Goal: Task Accomplishment & Management: Manage account settings

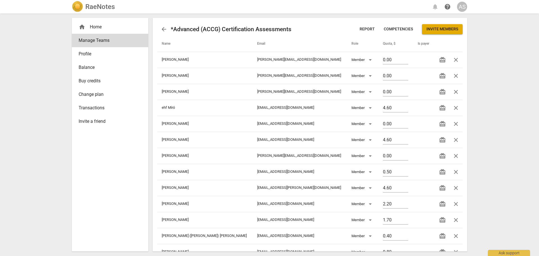
drag, startPoint x: 0, startPoint y: 0, endPoint x: 102, endPoint y: 7, distance: 102.2
click at [102, 7] on h2 "RaeNotes" at bounding box center [99, 7] width 29 height 8
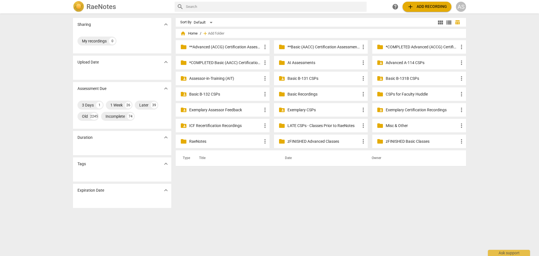
click at [341, 79] on p "Basic B-131 CSPs" at bounding box center [324, 79] width 72 height 6
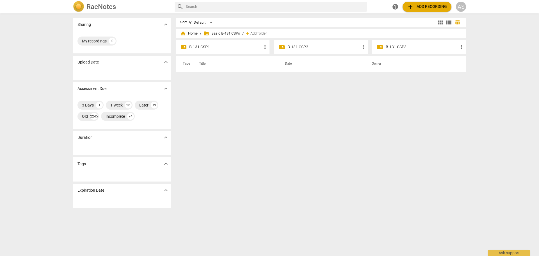
click at [404, 51] on div "folder_shared B-131 CSP3 more_vert" at bounding box center [419, 46] width 94 height 13
click at [405, 46] on p "B-131 CSP3" at bounding box center [422, 47] width 72 height 6
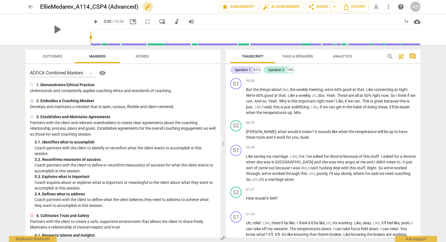
click at [149, 5] on span "edit" at bounding box center [148, 6] width 7 height 7
drag, startPoint x: 149, startPoint y: 5, endPoint x: 113, endPoint y: 8, distance: 36.3
click at [111, 8] on input "EllieMedarev_A114_CSP4 (Advanced)" at bounding box center [117, 6] width 154 height 11
type input "EllieMedarev_A114_CSP4"
click at [196, 9] on span "done" at bounding box center [199, 6] width 7 height 7
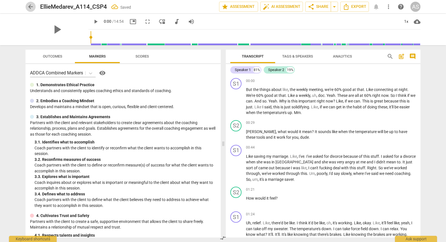
click at [31, 8] on span "arrow_back" at bounding box center [30, 6] width 7 height 7
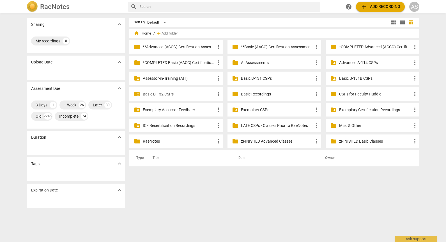
click at [366, 64] on p "Advanced A-114 CSPs" at bounding box center [375, 63] width 72 height 6
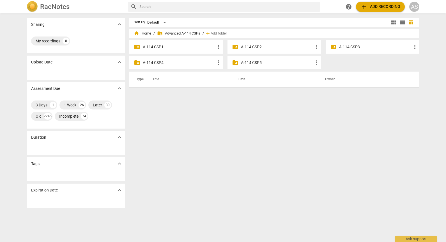
click at [185, 65] on p "A-114 CSP4" at bounding box center [179, 63] width 72 height 6
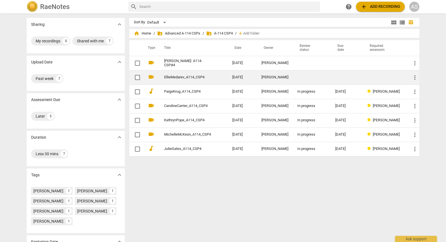
click at [247, 76] on td "[DATE]" at bounding box center [242, 77] width 29 height 14
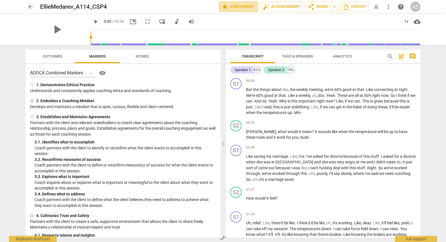
click at [252, 7] on span "star Assessment" at bounding box center [239, 6] width 34 height 7
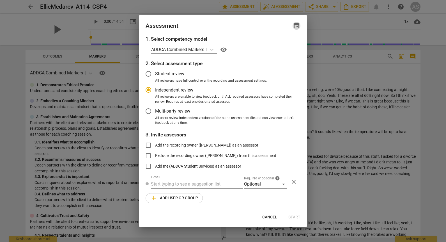
click at [298, 27] on span "event" at bounding box center [296, 25] width 7 height 7
radio input "false"
click at [281, 44] on input "date" at bounding box center [262, 45] width 39 height 8
type input "[DATE]"
click at [229, 30] on div at bounding box center [223, 121] width 446 height 242
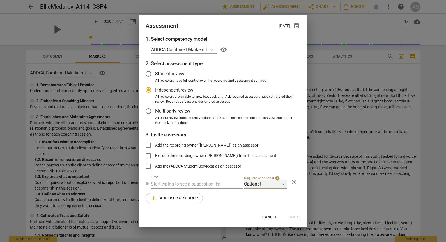
click at [256, 186] on div "Optional" at bounding box center [265, 184] width 43 height 9
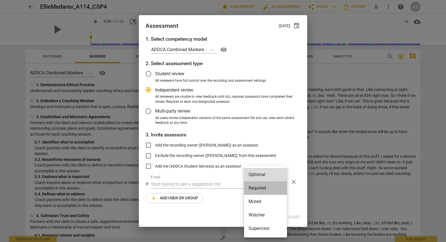
click at [258, 191] on li "Required" at bounding box center [265, 187] width 43 height 13
radio input "false"
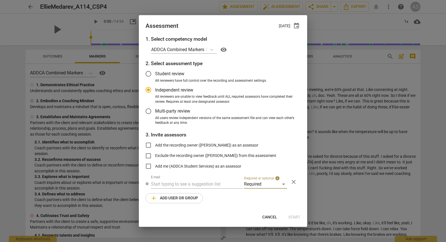
click at [200, 186] on input "text" at bounding box center [197, 184] width 92 height 9
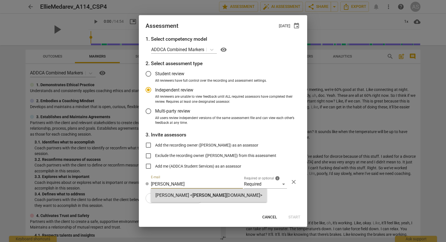
type input "[PERSON_NAME]"
click at [197, 195] on span "[PERSON_NAME]" at bounding box center [210, 195] width 34 height 5
radio input "false"
type input "[PERSON_NAME] <[PERSON_NAME][EMAIL_ADDRESS][DOMAIN_NAME]>"
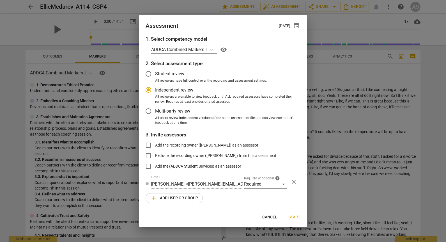
click at [181, 197] on span "add Add user or group" at bounding box center [175, 198] width 48 height 7
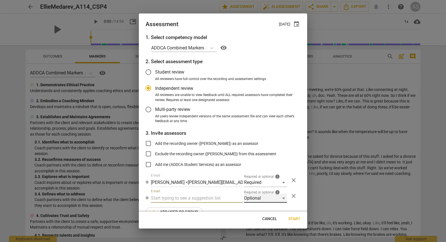
click at [260, 200] on div "Optional" at bounding box center [265, 198] width 43 height 9
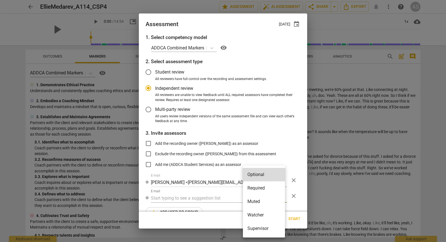
click at [260, 202] on li "Muted" at bounding box center [264, 201] width 42 height 13
radio input "false"
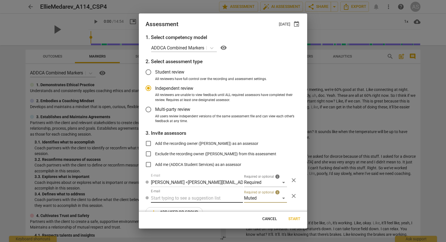
click at [208, 199] on input "text" at bounding box center [197, 198] width 92 height 9
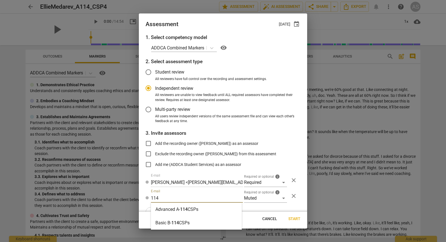
type input "114"
click at [201, 207] on div "Advanced A- 114 CSPs" at bounding box center [196, 209] width 91 height 13
radio input "false"
type input "Advanced A-114 CSPs"
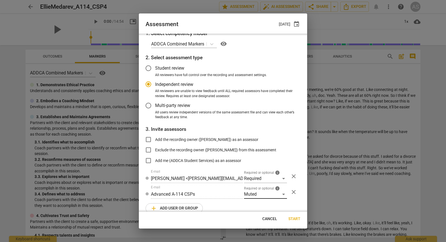
scroll to position [12, 0]
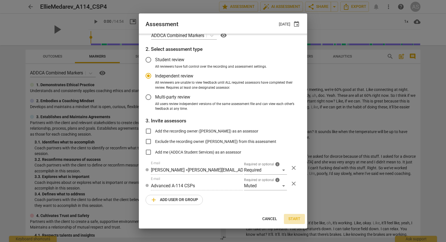
click at [298, 218] on span "Start" at bounding box center [295, 219] width 12 height 6
radio input "false"
type input "[PERSON_NAME] <[PERSON_NAME][EMAIL_ADDRESS][DOMAIN_NAME]>"
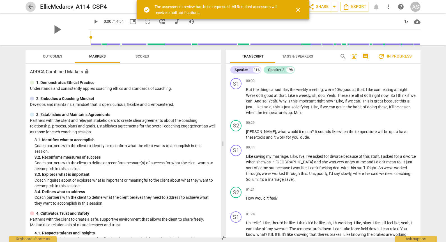
click at [30, 6] on span "arrow_back" at bounding box center [30, 6] width 7 height 7
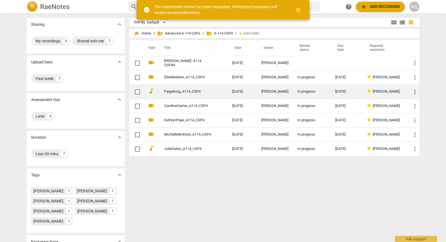
click at [199, 93] on link "PaigeKrug_A114_CSP4" at bounding box center [188, 92] width 48 height 4
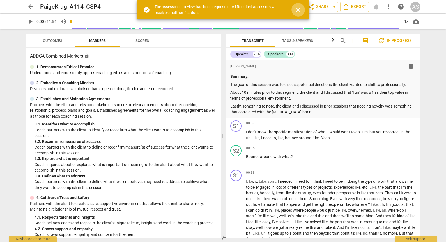
click at [299, 9] on span "close" at bounding box center [298, 9] width 7 height 7
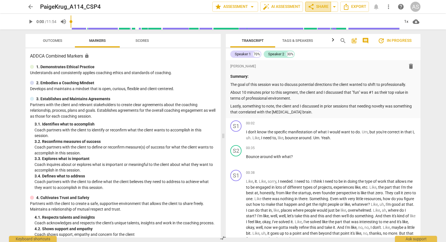
click at [321, 7] on span "share Share" at bounding box center [318, 6] width 21 height 7
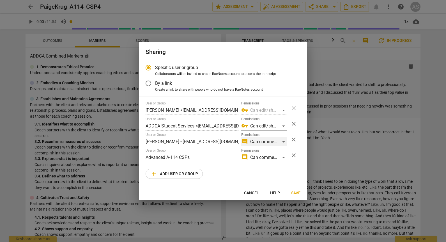
click at [267, 143] on div "comment Can comment" at bounding box center [264, 141] width 46 height 9
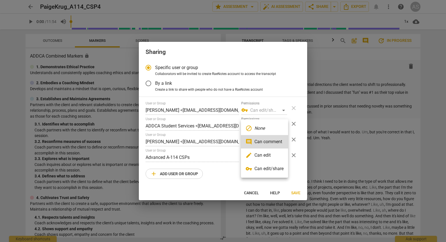
click at [263, 153] on li "edit Can edit" at bounding box center [264, 155] width 47 height 13
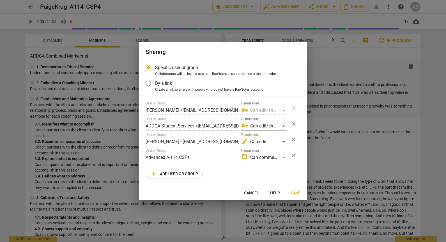
click at [295, 191] on span "Save" at bounding box center [295, 193] width 9 height 6
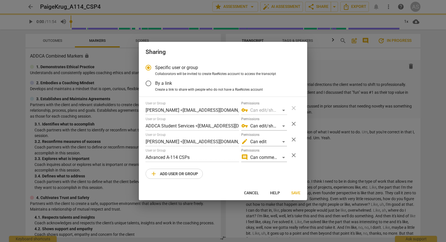
radio input "false"
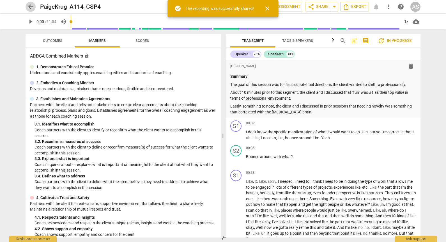
click at [32, 6] on span "arrow_back" at bounding box center [30, 6] width 7 height 7
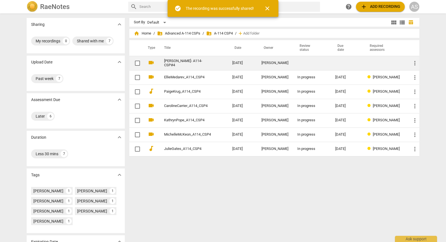
click at [225, 58] on td "[PERSON_NAME]- A114-CSP#4" at bounding box center [193, 63] width 70 height 14
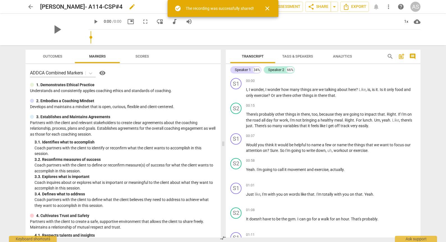
click at [129, 6] on span "edit" at bounding box center [132, 6] width 7 height 7
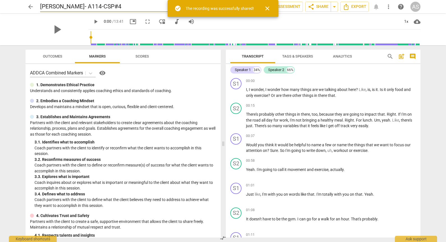
click at [98, 5] on input "[PERSON_NAME]- A114-CSP#4" at bounding box center [117, 6] width 154 height 11
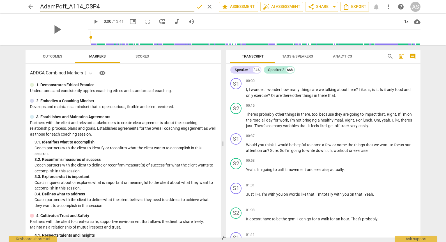
type input "AdamPoff_A114_CSP4"
click at [197, 4] on span "done" at bounding box center [199, 6] width 7 height 7
click at [32, 5] on span "arrow_back" at bounding box center [30, 6] width 7 height 7
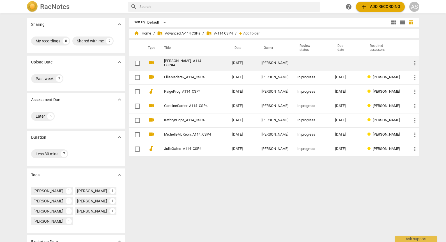
click at [231, 66] on td "[DATE]" at bounding box center [242, 63] width 29 height 14
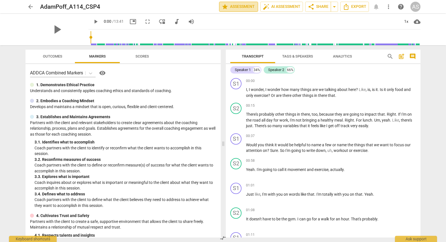
click at [233, 6] on span "star Assessment" at bounding box center [239, 6] width 34 height 7
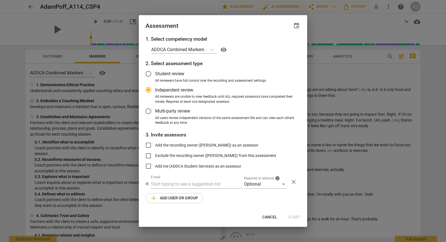
click at [296, 26] on span "event" at bounding box center [296, 25] width 7 height 7
radio input "false"
click at [281, 46] on input "date" at bounding box center [262, 45] width 39 height 8
type input "[DATE]"
click at [228, 31] on div at bounding box center [223, 121] width 446 height 242
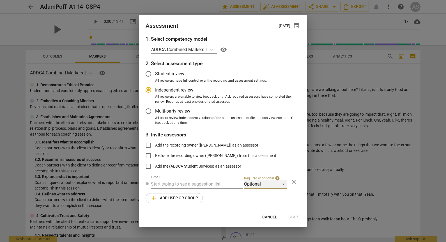
click at [265, 184] on div "Optional" at bounding box center [265, 184] width 43 height 9
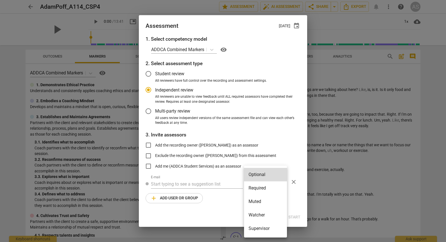
click at [266, 188] on li "Required" at bounding box center [265, 187] width 43 height 13
radio input "false"
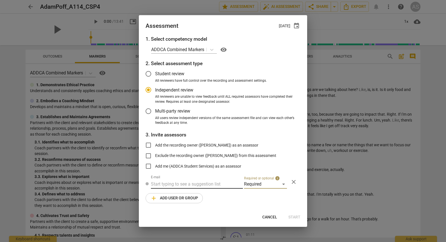
click at [205, 184] on input "text" at bounding box center [197, 184] width 92 height 9
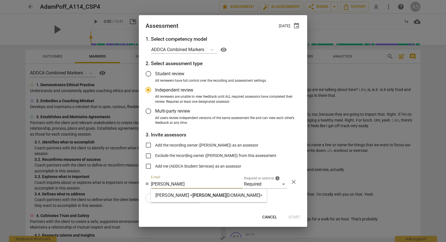
type input "[PERSON_NAME]"
click at [203, 198] on span "[PERSON_NAME]" at bounding box center [210, 195] width 34 height 5
radio input "false"
type input "[PERSON_NAME] <[PERSON_NAME][EMAIL_ADDRESS][DOMAIN_NAME]>"
click at [189, 200] on span "add Add user or group" at bounding box center [175, 198] width 48 height 7
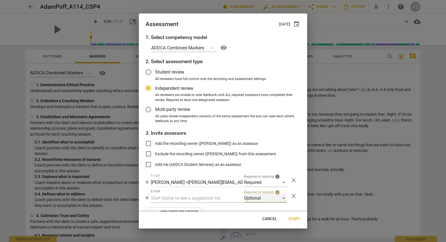
click at [252, 198] on div "Optional" at bounding box center [265, 198] width 43 height 9
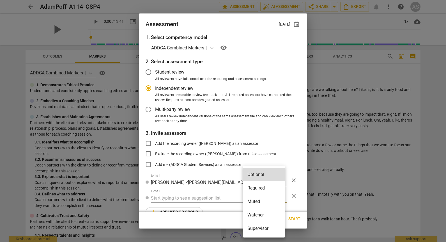
click at [256, 199] on li "Muted" at bounding box center [264, 201] width 42 height 13
radio input "false"
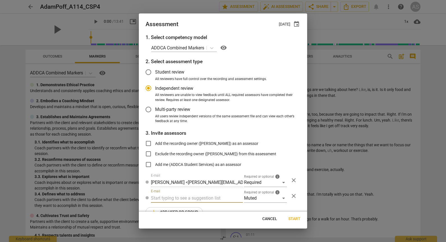
click at [211, 198] on input "text" at bounding box center [197, 198] width 92 height 9
type input "114"
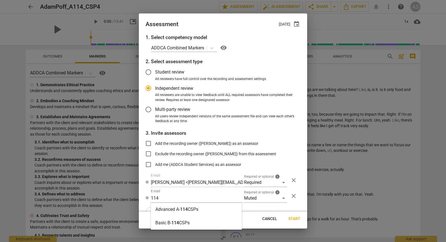
click at [202, 211] on div "Advanced A- 114 CSPs" at bounding box center [196, 209] width 91 height 13
radio input "false"
type input "Advanced A-114 CSPs"
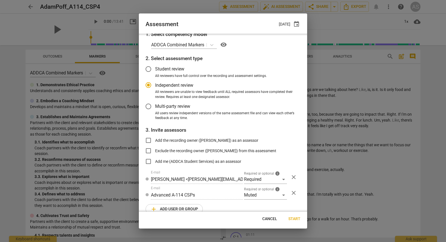
scroll to position [12, 0]
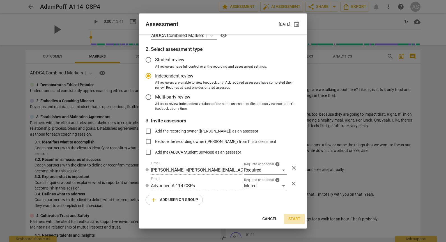
click at [295, 217] on span "Start" at bounding box center [295, 219] width 12 height 6
radio input "false"
type input "[PERSON_NAME] <[PERSON_NAME][EMAIL_ADDRESS][DOMAIN_NAME]>"
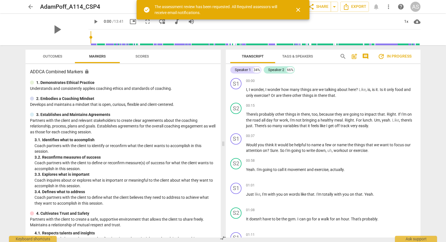
click at [31, 5] on span "arrow_back" at bounding box center [30, 6] width 7 height 7
